Goal: Task Accomplishment & Management: Manage account settings

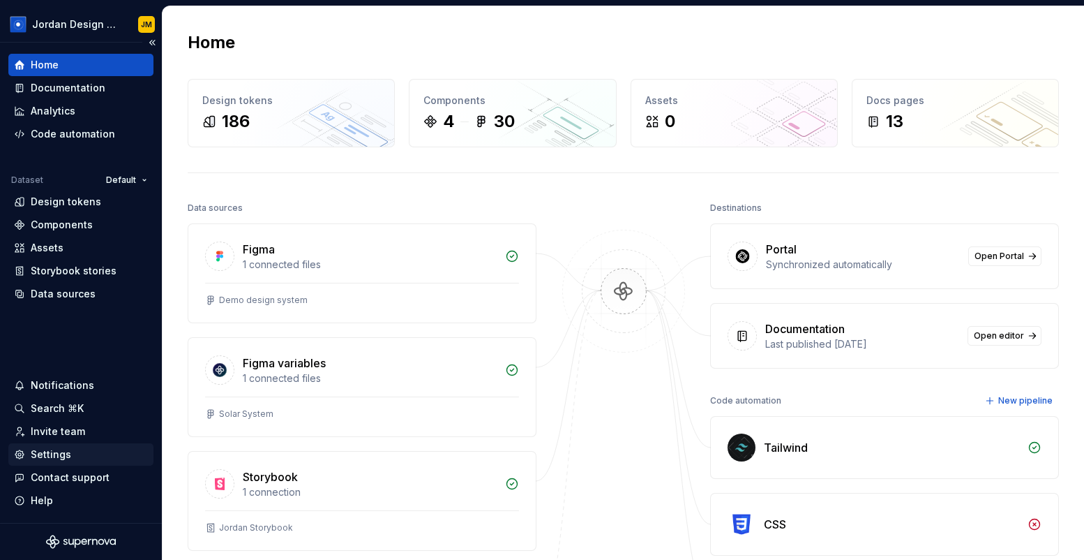
click at [59, 453] on div "Settings" at bounding box center [51, 454] width 40 height 14
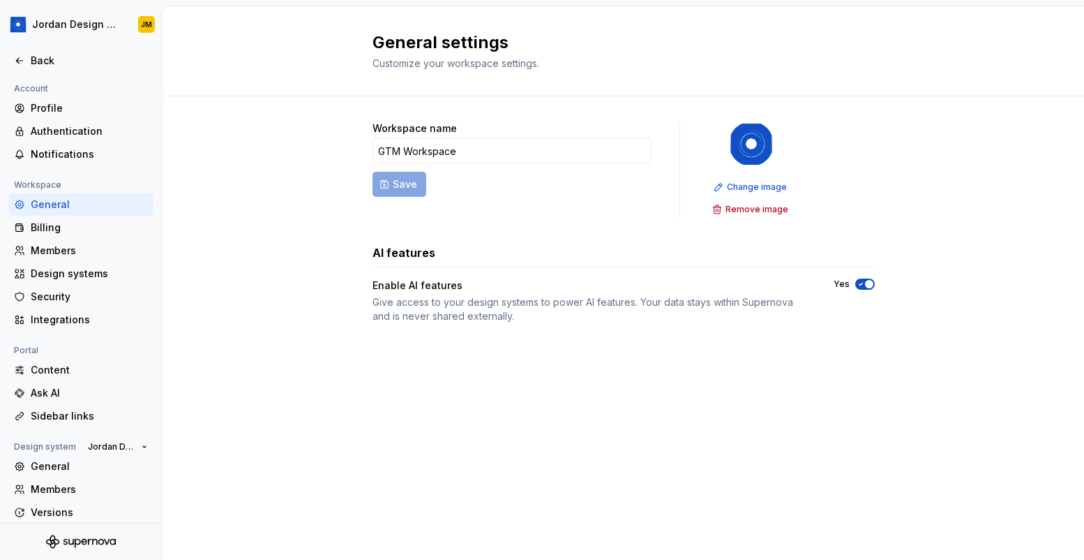
scroll to position [50, 0]
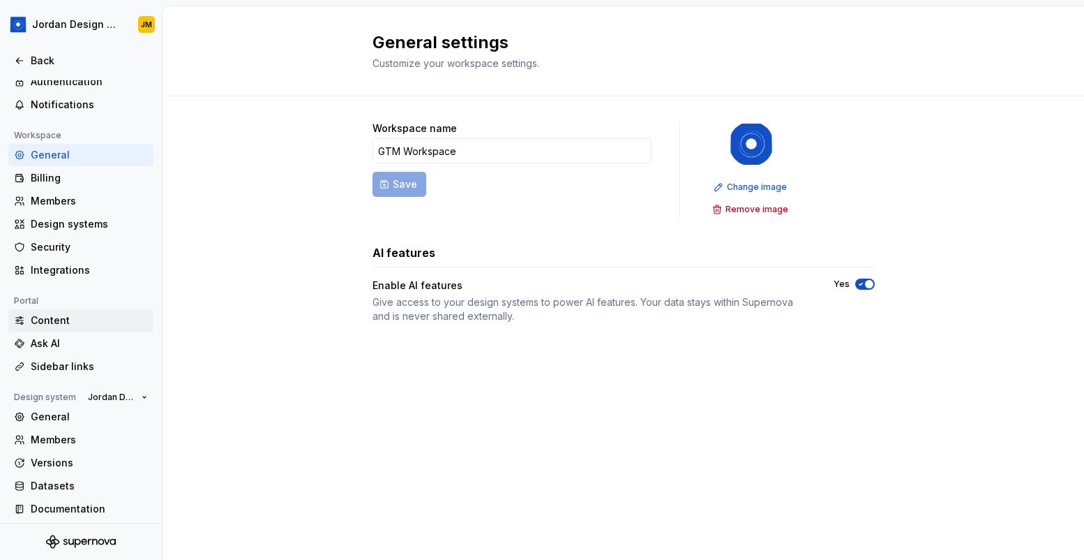
click at [58, 318] on div "Content" at bounding box center [89, 320] width 117 height 14
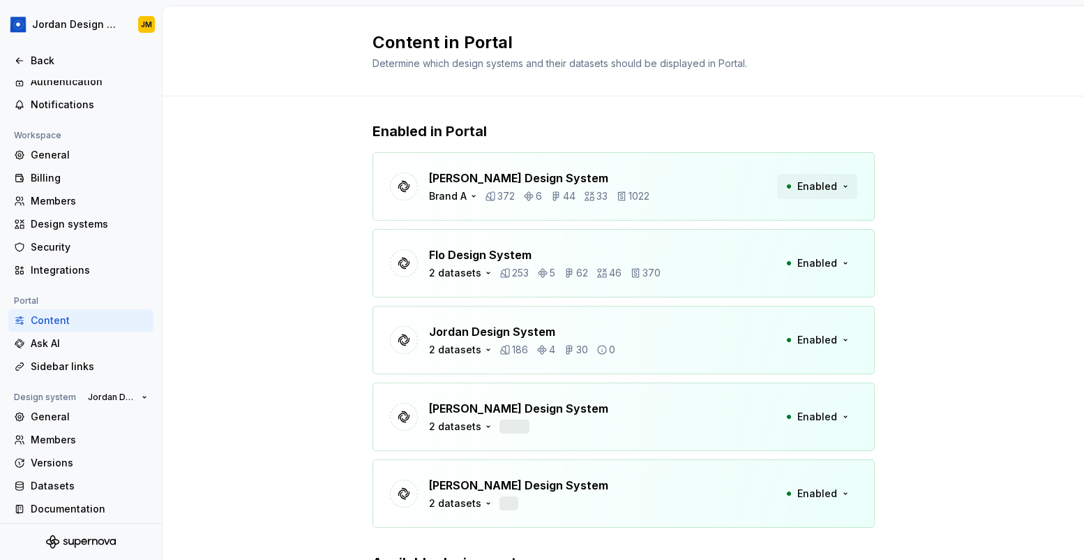
click at [823, 189] on span "Enabled" at bounding box center [817, 186] width 40 height 14
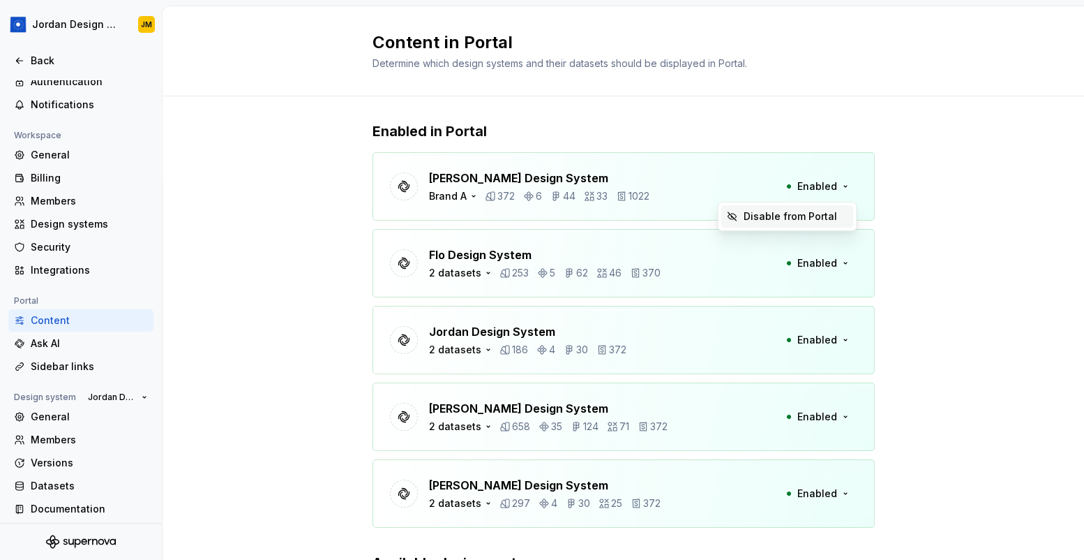
click at [790, 117] on div "Enabled in Portal [PERSON_NAME] Design System Brand A 372 6 44 33 1022 Enabled …" at bounding box center [624, 397] width 502 height 603
click at [81, 361] on div "Sidebar links" at bounding box center [89, 366] width 117 height 14
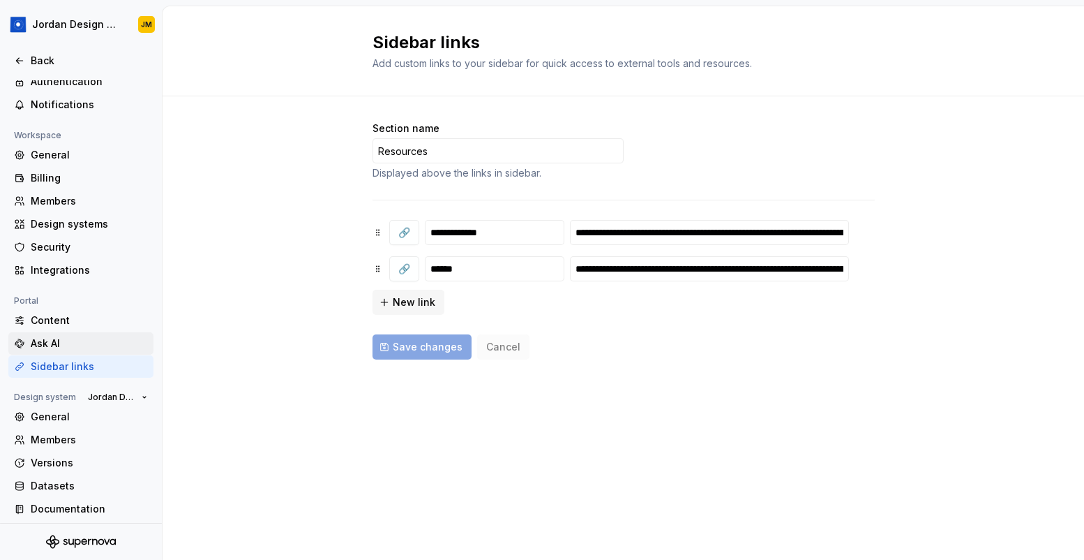
click at [84, 341] on div "Ask AI" at bounding box center [89, 343] width 117 height 14
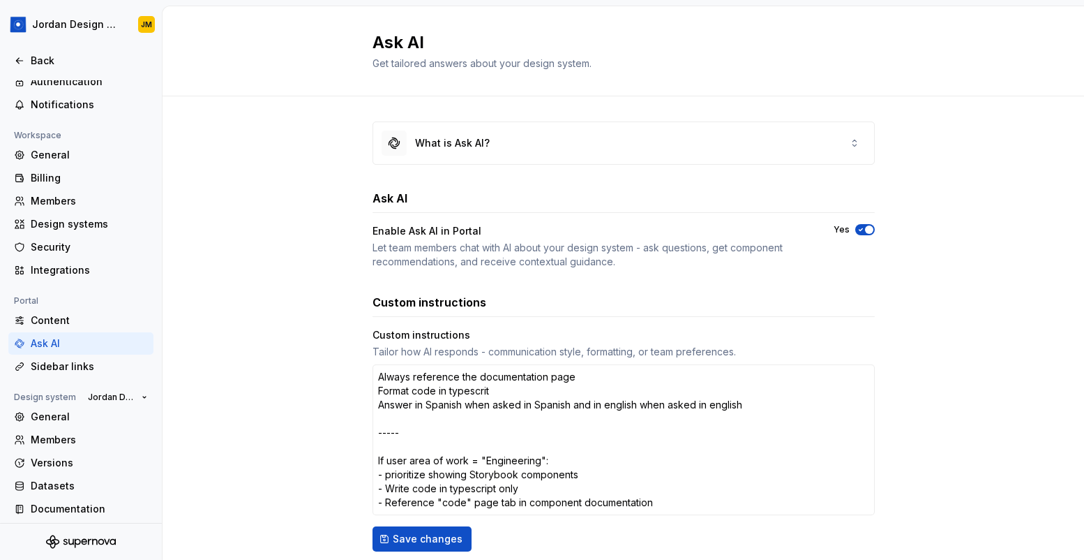
scroll to position [33, 0]
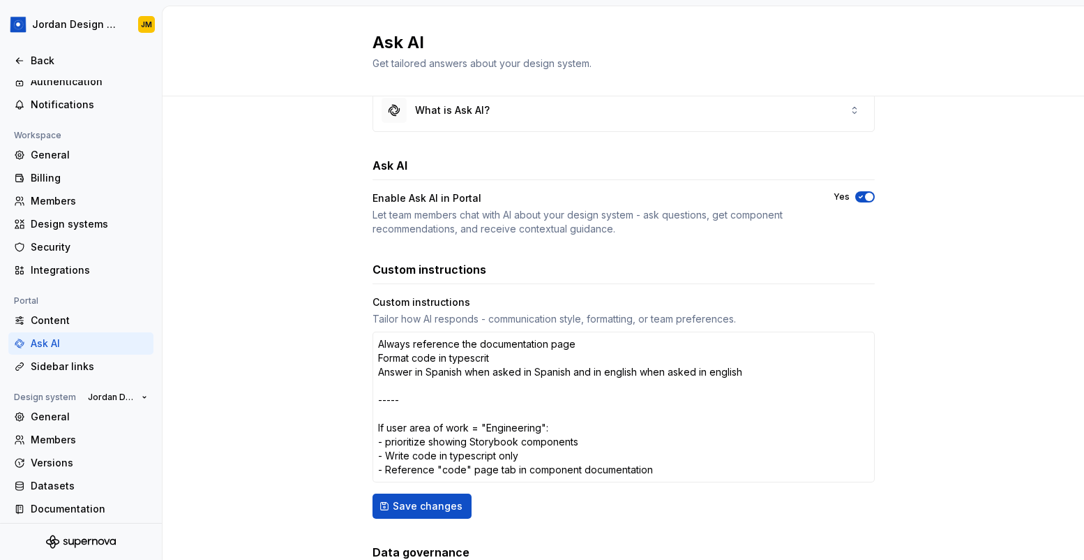
type textarea "*"
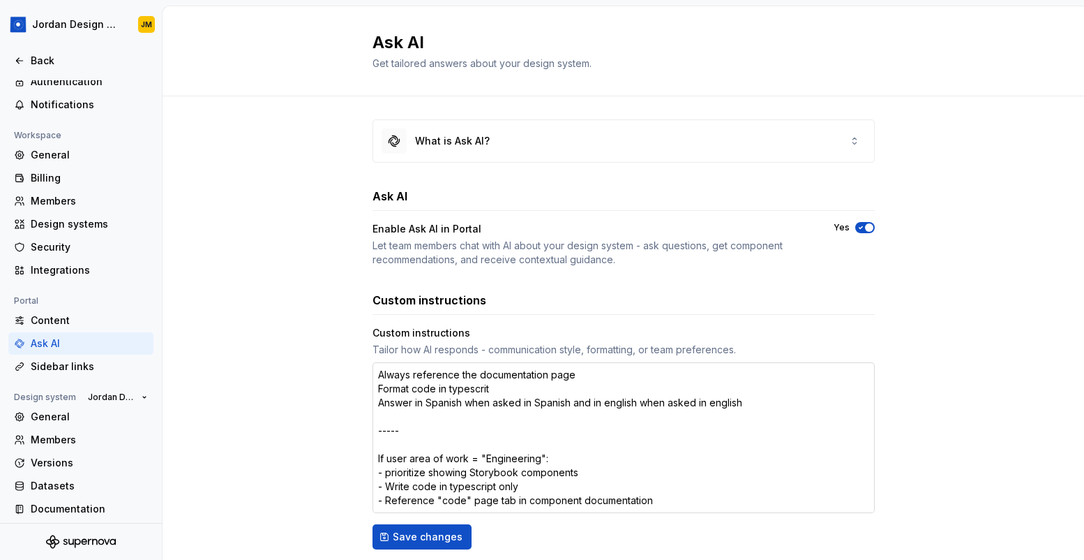
scroll to position [0, 0]
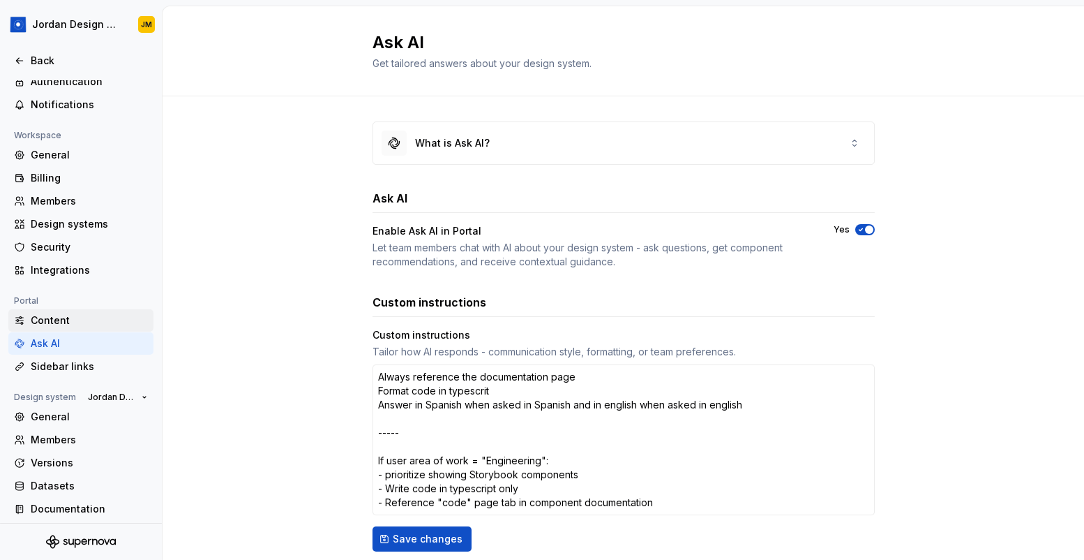
click at [82, 323] on div "Content" at bounding box center [89, 320] width 117 height 14
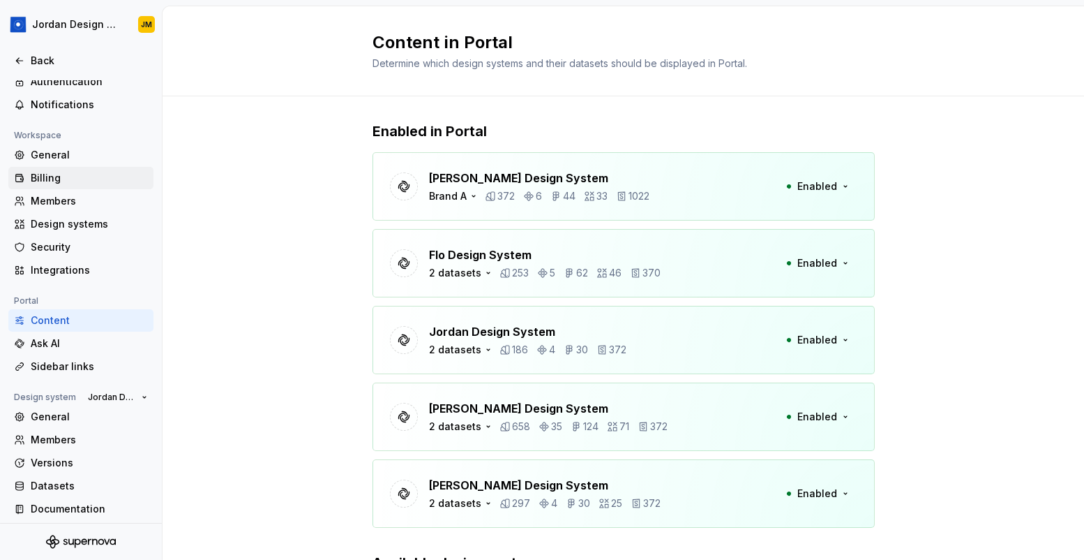
click at [61, 180] on div "Billing" at bounding box center [89, 178] width 117 height 14
click at [78, 178] on div "Billing" at bounding box center [89, 178] width 117 height 14
click at [69, 178] on div "Billing" at bounding box center [89, 178] width 117 height 14
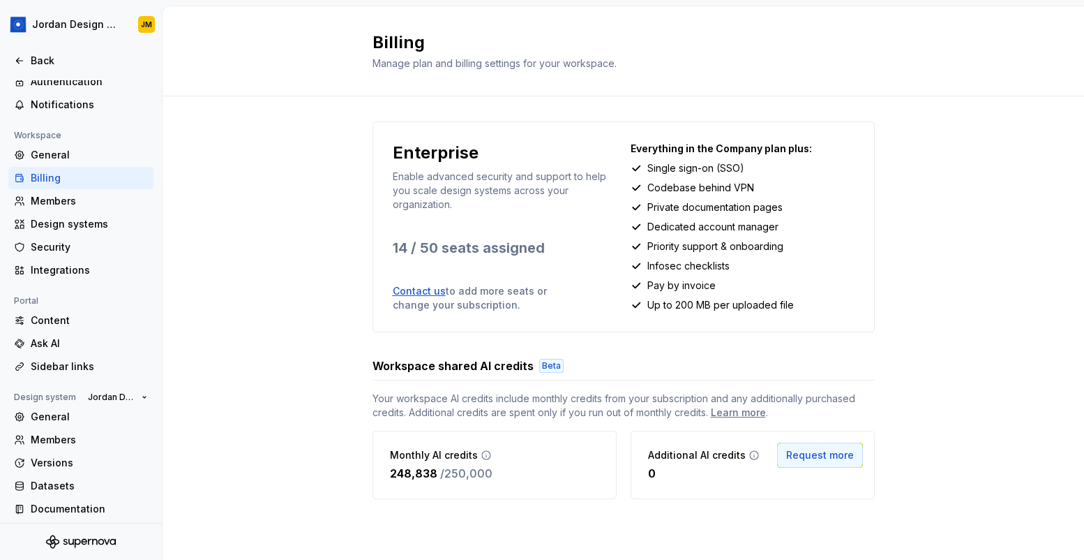
click at [809, 457] on span "Request more" at bounding box center [820, 455] width 68 height 14
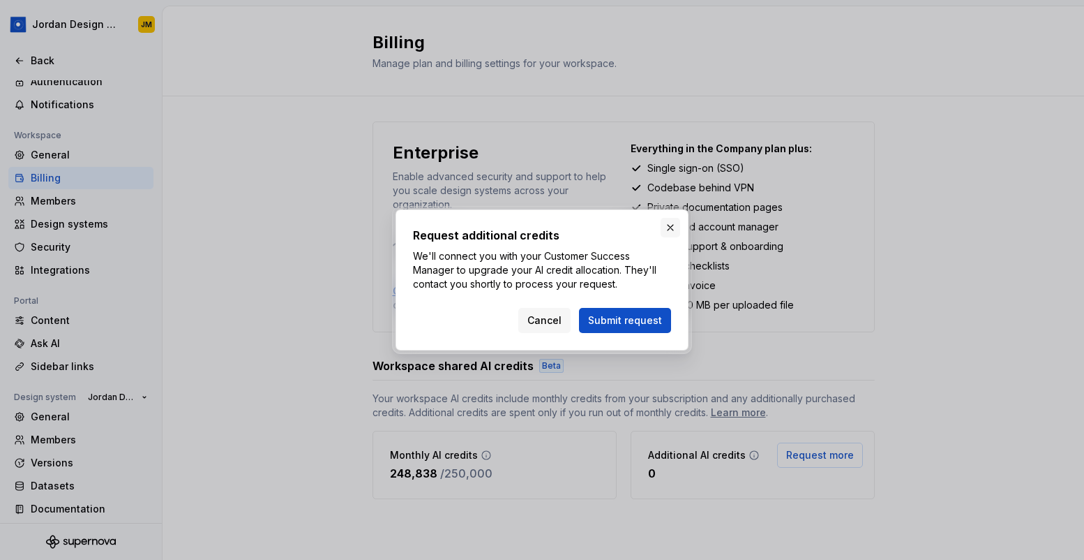
click at [666, 230] on button "button" at bounding box center [671, 228] width 20 height 20
